Goal: Ask a question

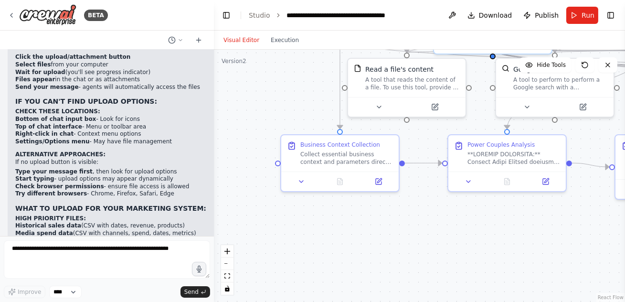
drag, startPoint x: 282, startPoint y: 225, endPoint x: 300, endPoint y: 70, distance: 156.3
click at [300, 70] on div ".deletable-edge-delete-btn { width: 20px; height: 20px; border: 0px solid #ffff…" at bounding box center [419, 176] width 411 height 252
click at [327, 155] on div "Collect essential business context and parameters directly from the human user …" at bounding box center [346, 155] width 93 height 15
click at [379, 178] on icon at bounding box center [379, 177] width 4 height 4
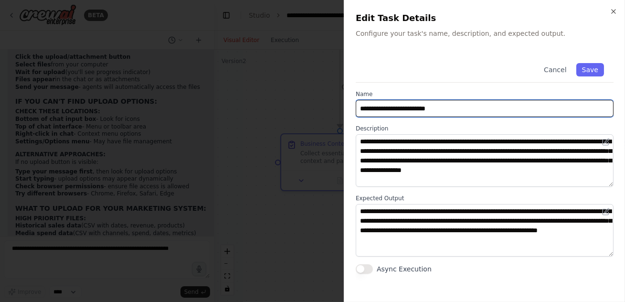
drag, startPoint x: 448, startPoint y: 109, endPoint x: 344, endPoint y: 105, distance: 104.6
click at [344, 104] on div "**********" at bounding box center [484, 151] width 281 height 302
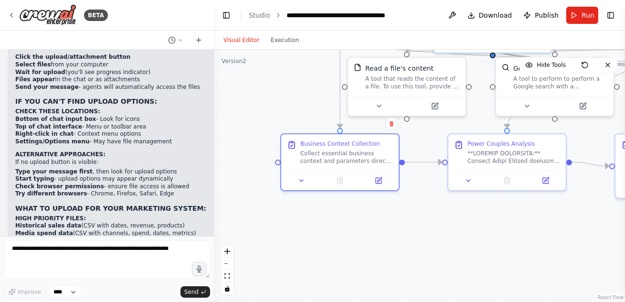
click at [381, 224] on div ".deletable-edge-delete-btn { width: 20px; height: 20px; border: 0px solid #ffff…" at bounding box center [419, 176] width 411 height 252
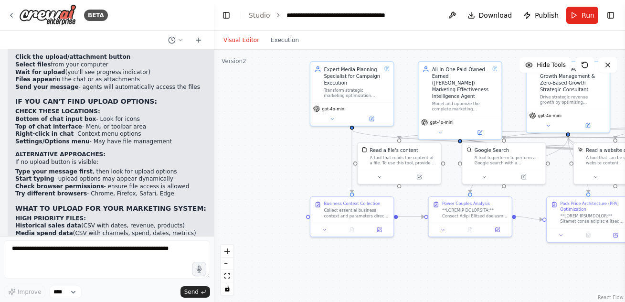
drag, startPoint x: 347, startPoint y: 232, endPoint x: 347, endPoint y: 268, distance: 36.3
click at [347, 268] on div ".deletable-edge-delete-btn { width: 20px; height: 20px; border: 0px solid #ffff…" at bounding box center [419, 176] width 411 height 252
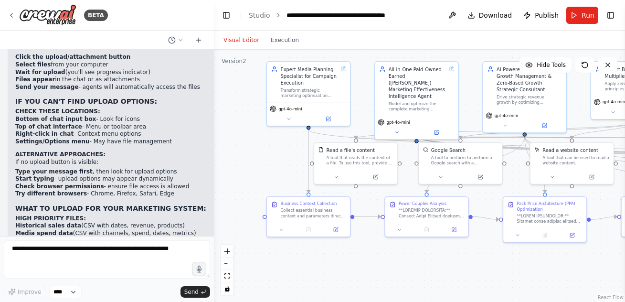
drag, startPoint x: 300, startPoint y: 172, endPoint x: 256, endPoint y: 173, distance: 43.4
click at [256, 173] on div ".deletable-edge-delete-btn { width: 20px; height: 20px; border: 0px solid #ffff…" at bounding box center [419, 176] width 411 height 252
click at [296, 86] on div "Transform strategic marketing optimization results into detailed, executable me…" at bounding box center [308, 91] width 57 height 11
click at [317, 117] on button at bounding box center [328, 118] width 38 height 8
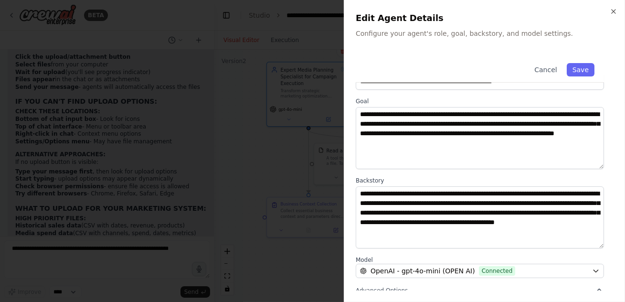
scroll to position [26, 0]
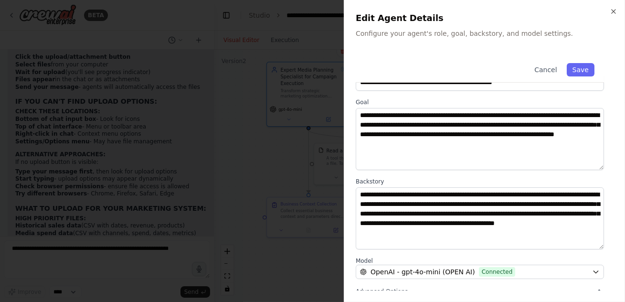
click at [255, 164] on div at bounding box center [312, 151] width 625 height 302
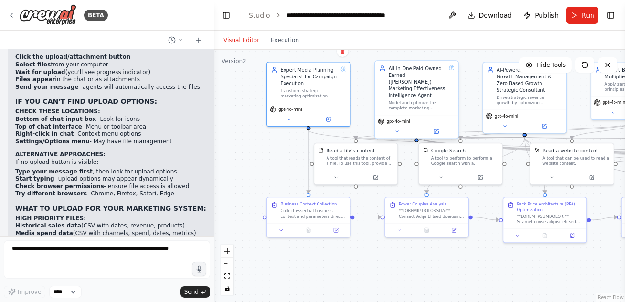
click at [423, 90] on div "All-in-One Paid-Owned-Earned ([PERSON_NAME]) Marketing Effectiveness Intelligen…" at bounding box center [417, 82] width 57 height 34
click at [437, 129] on icon at bounding box center [436, 131] width 4 height 4
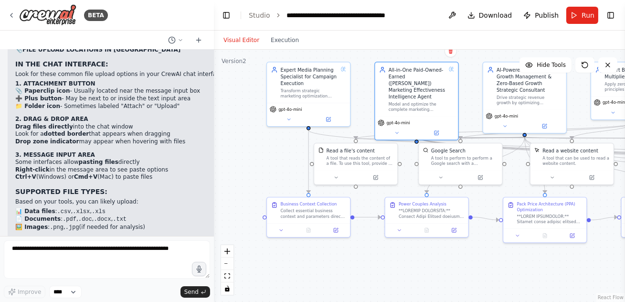
scroll to position [8955, 0]
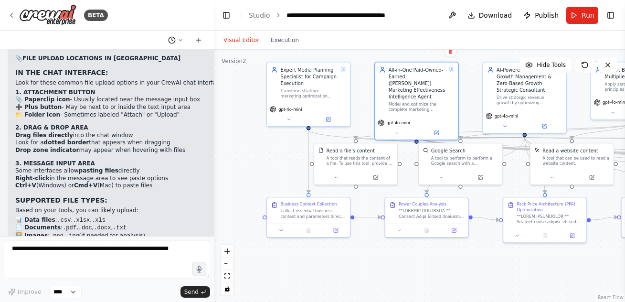
click at [180, 41] on icon at bounding box center [181, 40] width 6 height 6
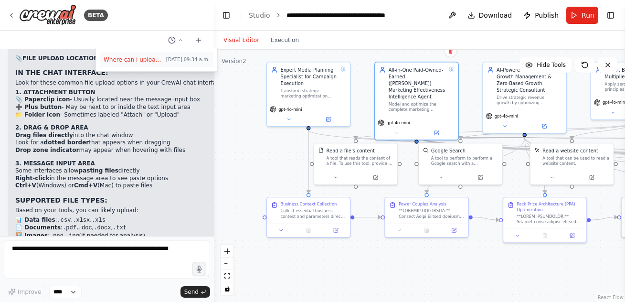
click at [137, 62] on span "Where can i upload documents?" at bounding box center [133, 60] width 59 height 8
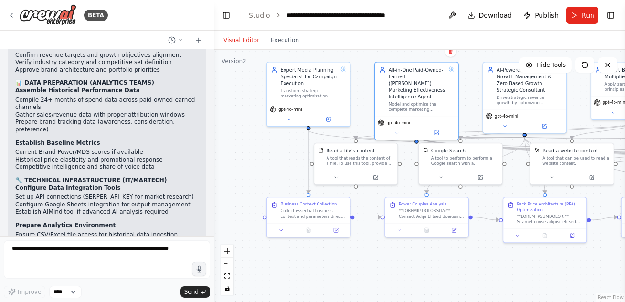
scroll to position [9159, 0]
